Goal: Check status: Check status

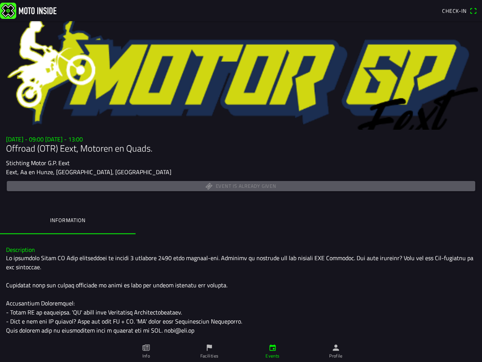
click at [241, 181] on div "Event is already given" at bounding box center [241, 185] width 470 height 13
click at [459, 11] on span "Check-in" at bounding box center [454, 11] width 24 height 8
click at [241, 170] on div "Eext, Aa en Hunze, [GEOGRAPHIC_DATA], [GEOGRAPHIC_DATA]" at bounding box center [241, 171] width 470 height 9
click at [241, 191] on div "Event is already given" at bounding box center [241, 185] width 470 height 13
click at [238, 186] on div "Event is already given" at bounding box center [241, 185] width 470 height 13
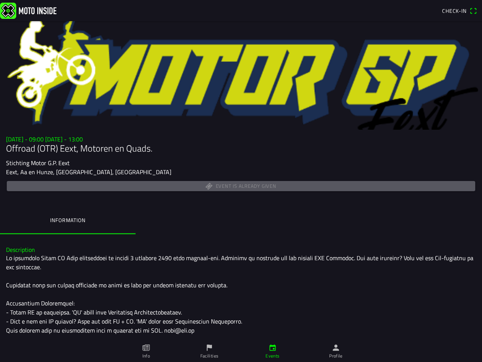
click at [68, 221] on ion-label "Information" at bounding box center [67, 220] width 35 height 8
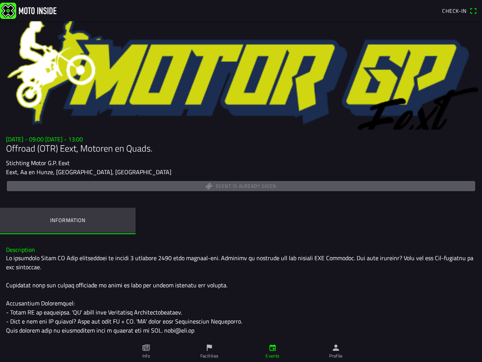
click at [146, 351] on icon "paper" at bounding box center [146, 347] width 8 height 8
click at [209, 351] on icon "flag" at bounding box center [209, 347] width 8 height 8
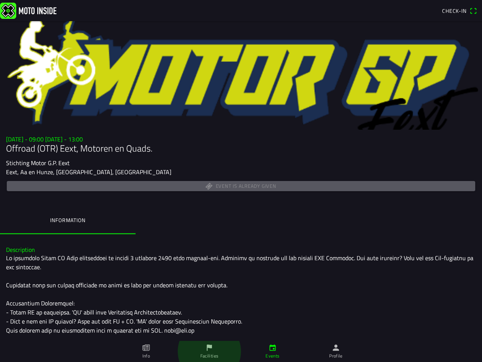
click at [273, 351] on icon "calendar" at bounding box center [273, 347] width 8 height 8
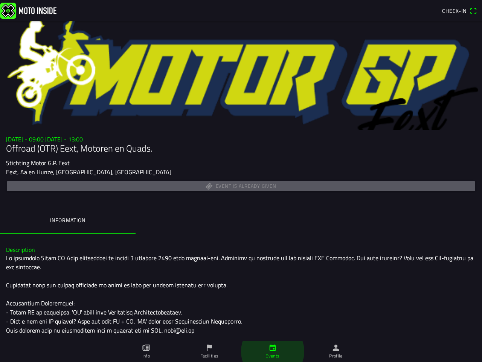
click at [336, 351] on icon "person" at bounding box center [336, 347] width 8 height 8
